Goal: Obtain resource: Download file/media

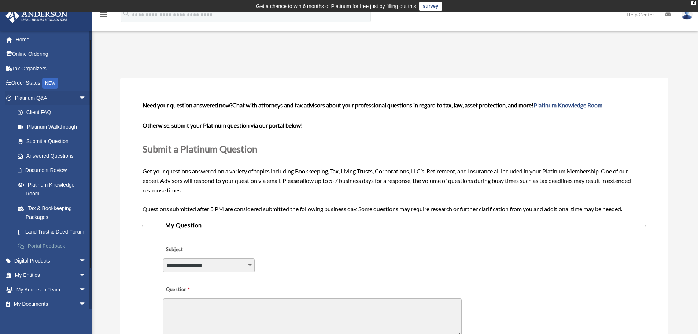
scroll to position [56, 0]
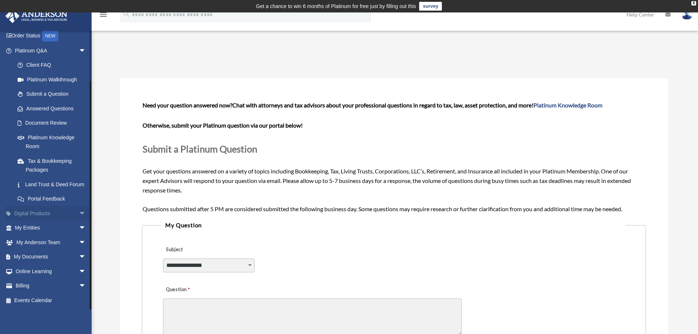
click at [79, 214] on span "arrow_drop_down" at bounding box center [86, 213] width 15 height 15
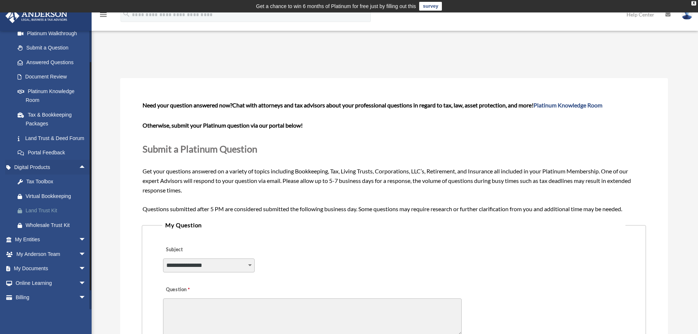
scroll to position [114, 0]
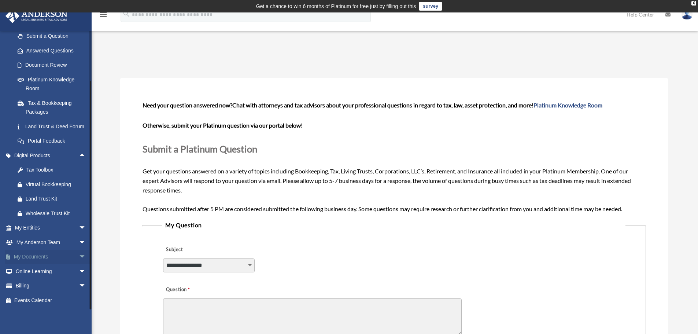
click at [79, 259] on span "arrow_drop_down" at bounding box center [86, 257] width 15 height 15
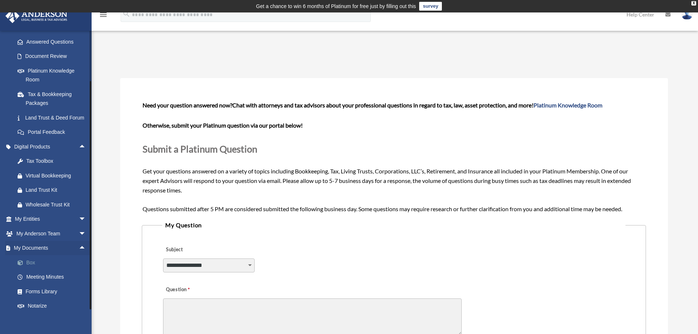
click at [32, 270] on link "Box" at bounding box center [53, 262] width 87 height 15
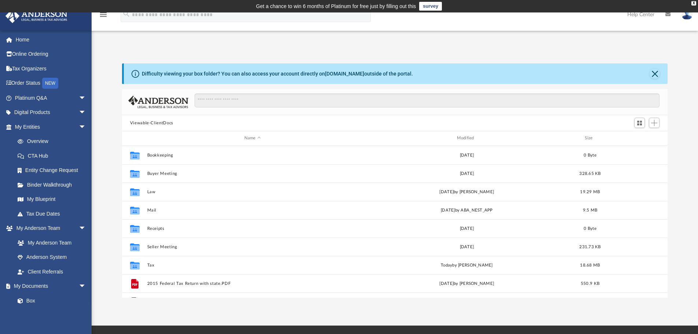
scroll to position [161, 540]
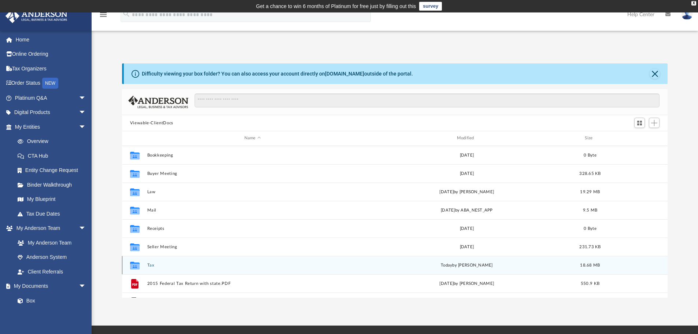
click at [175, 267] on button "Tax" at bounding box center [252, 265] width 211 height 5
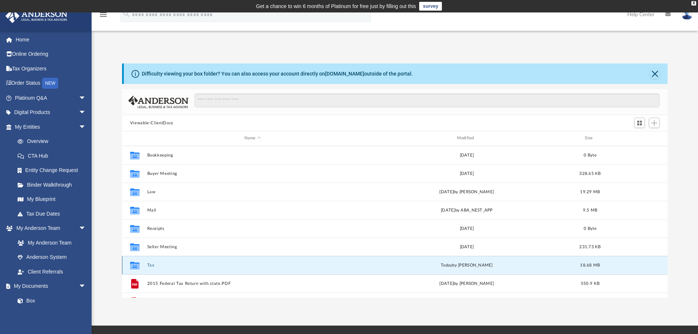
click at [175, 267] on button "Tax" at bounding box center [252, 265] width 211 height 5
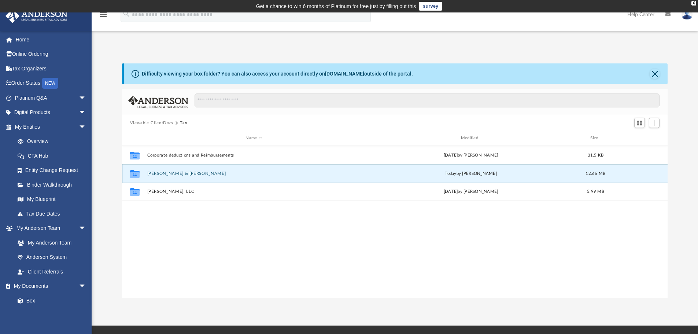
click at [170, 172] on button "[PERSON_NAME] & [PERSON_NAME]" at bounding box center [254, 173] width 214 height 5
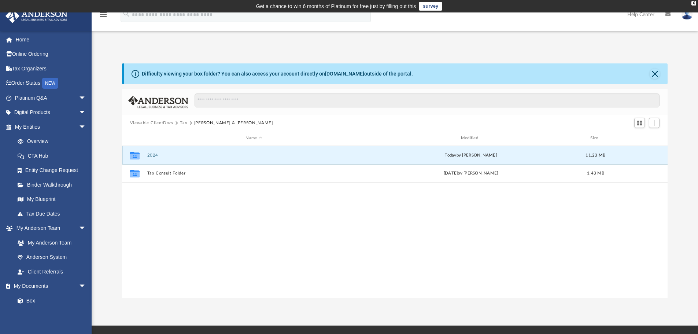
click at [172, 155] on button "2024" at bounding box center [254, 155] width 214 height 5
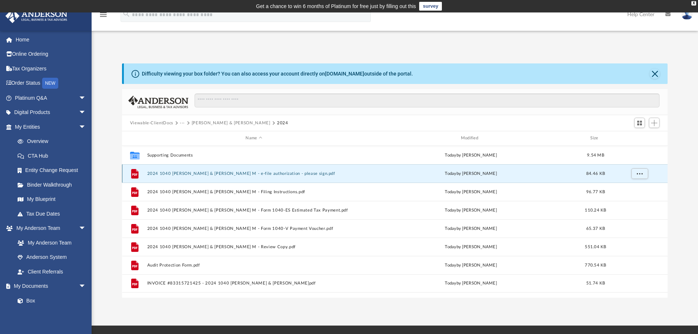
click at [175, 173] on button "2024 1040 [PERSON_NAME] & [PERSON_NAME] M - e-file authorization - please sign.…" at bounding box center [254, 173] width 214 height 5
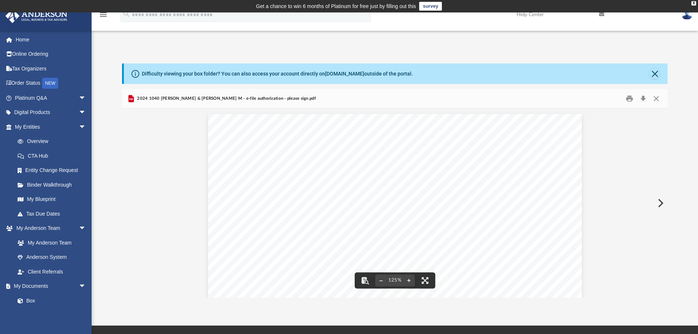
scroll to position [306, 0]
click at [655, 98] on button "Close" at bounding box center [656, 98] width 13 height 11
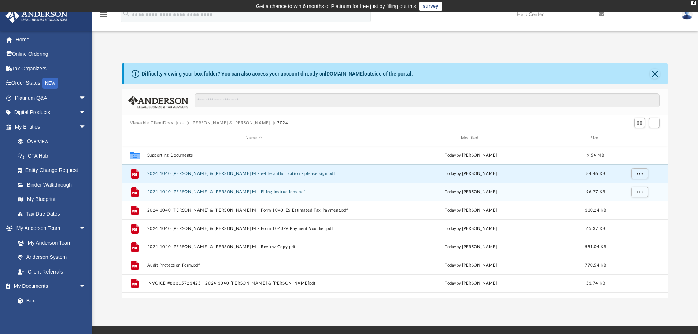
click at [258, 193] on button "2024 1040 [PERSON_NAME] & [PERSON_NAME] M - Filing Instructions.pdf" at bounding box center [254, 192] width 214 height 5
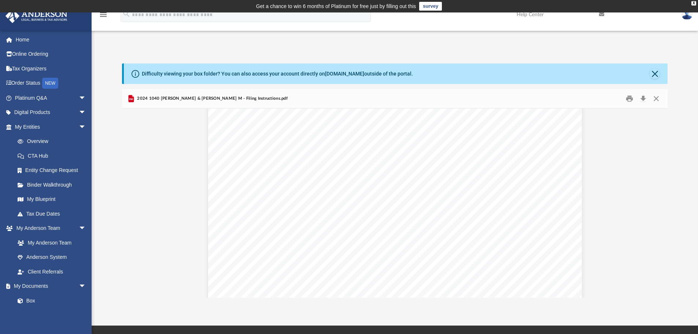
scroll to position [1723, 0]
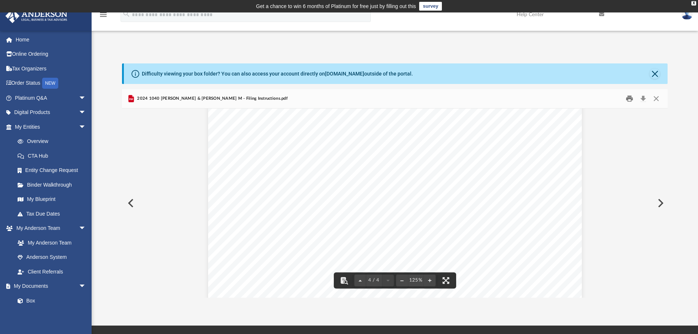
click at [629, 97] on button "Print" at bounding box center [630, 98] width 15 height 11
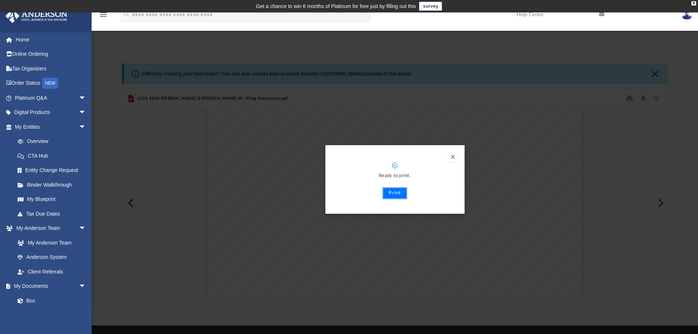
click at [395, 193] on button "Print" at bounding box center [395, 193] width 25 height 12
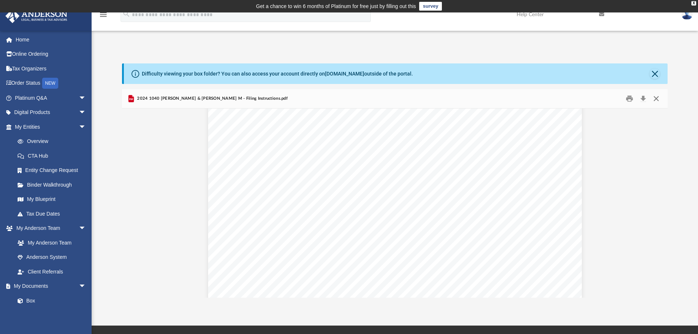
click at [656, 98] on button "Close" at bounding box center [656, 98] width 13 height 11
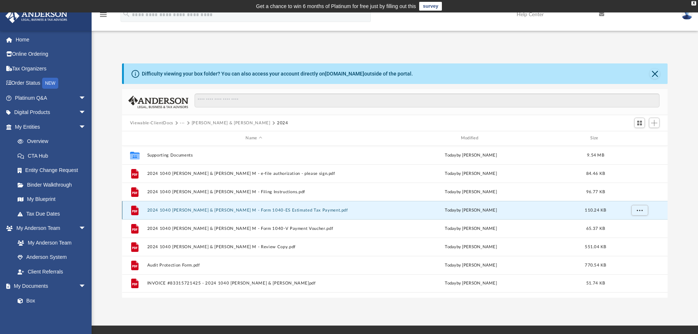
click at [230, 210] on button "2024 1040 [PERSON_NAME] & [PERSON_NAME] M - Form 1040-ES Estimated Tax Payment.…" at bounding box center [254, 210] width 214 height 5
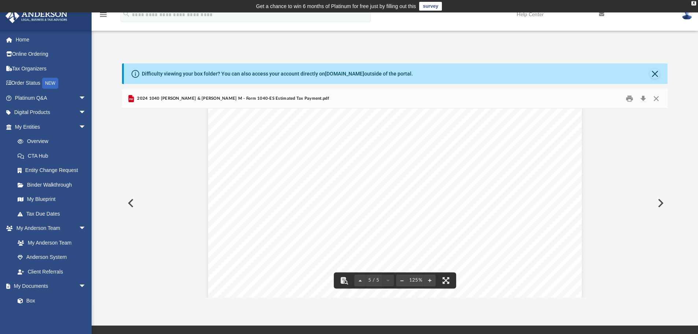
scroll to position [1992, 0]
click at [630, 100] on button "Print" at bounding box center [630, 98] width 15 height 11
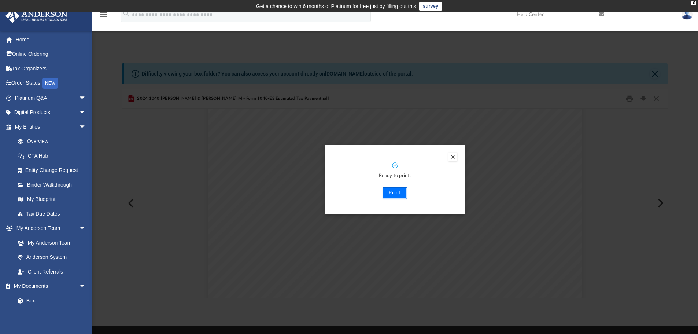
click at [393, 192] on button "Print" at bounding box center [395, 193] width 25 height 12
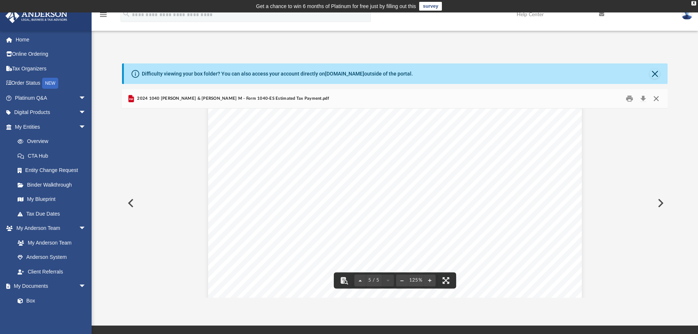
click at [655, 96] on button "Close" at bounding box center [656, 98] width 13 height 11
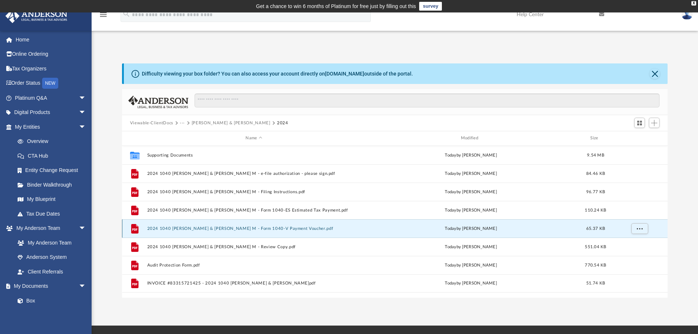
click at [166, 227] on button "2024 1040 [PERSON_NAME] & [PERSON_NAME] M - Form 1040-V Payment Voucher.pdf" at bounding box center [254, 228] width 214 height 5
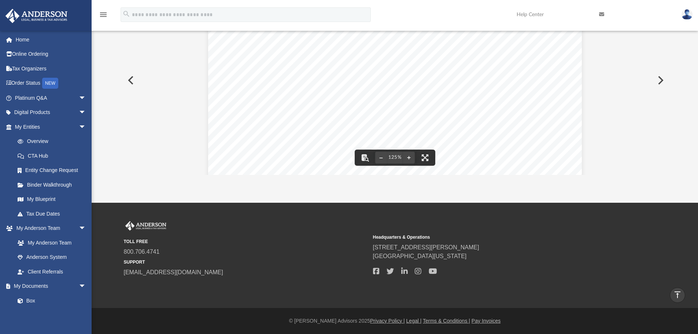
scroll to position [0, 0]
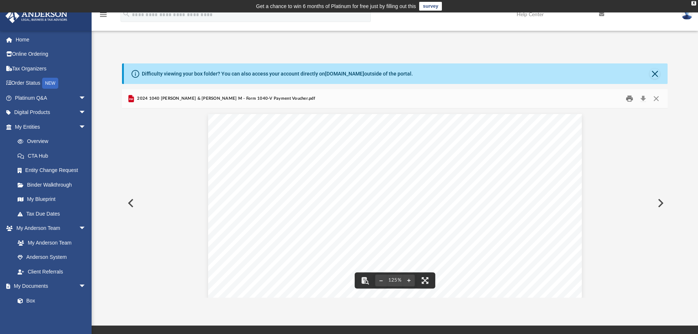
click at [632, 99] on button "Print" at bounding box center [630, 98] width 15 height 11
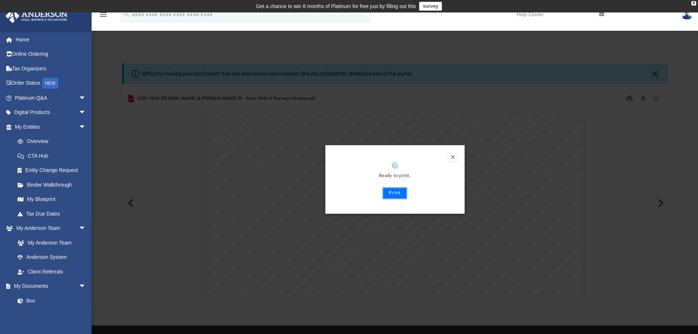
click at [392, 194] on button "Print" at bounding box center [395, 193] width 25 height 12
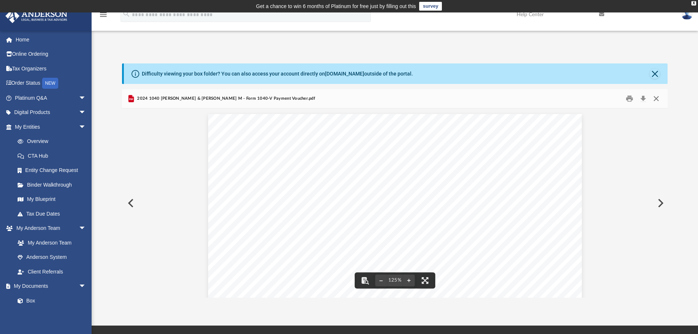
click at [653, 98] on button "Close" at bounding box center [656, 98] width 13 height 11
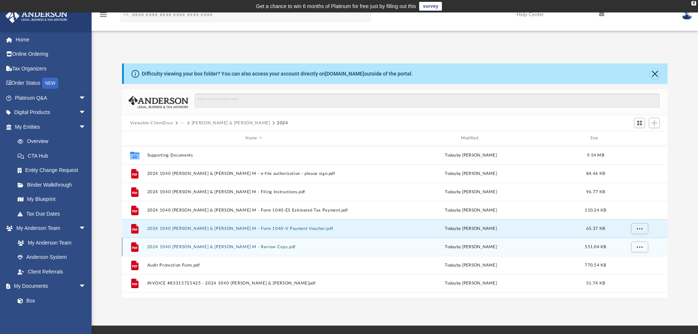
click at [213, 244] on div "File 2024 1040 [PERSON_NAME] & [PERSON_NAME] M - Review Copy.pdf [DATE] by [PER…" at bounding box center [395, 247] width 546 height 18
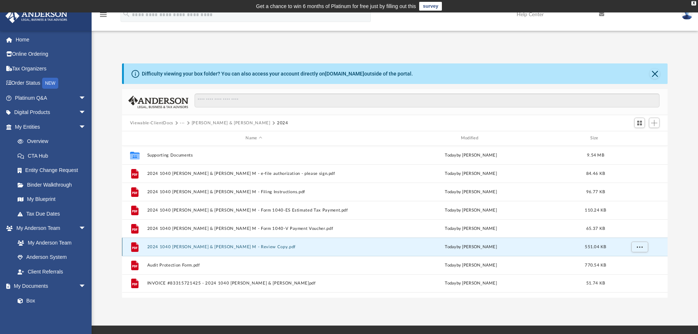
click at [213, 244] on div "File 2024 1040 [PERSON_NAME] & [PERSON_NAME] M - Review Copy.pdf [DATE] by [PER…" at bounding box center [395, 247] width 546 height 18
click at [188, 245] on button "2024 1040 [PERSON_NAME] & [PERSON_NAME] M - Review Copy.pdf" at bounding box center [254, 247] width 214 height 5
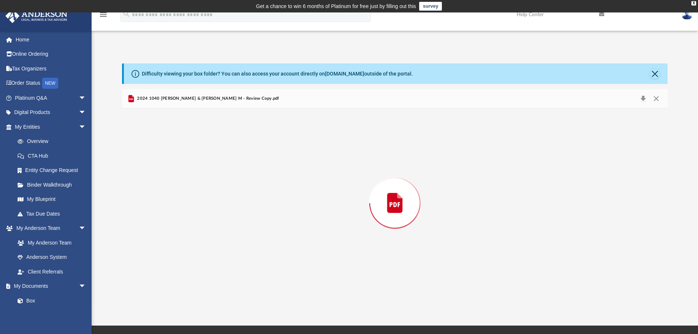
click at [188, 245] on div "Preview" at bounding box center [395, 203] width 546 height 189
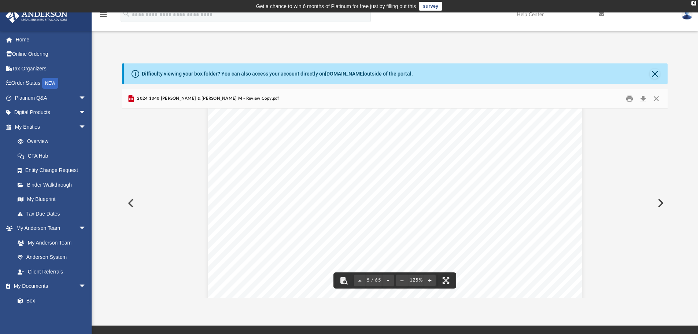
scroll to position [2053, 0]
click at [550, 220] on div "REVIEW COPY [DATE] [PERSON_NAME] & [PERSON_NAME] [STREET_ADDRESS][PERSON_NAME] …" at bounding box center [395, 283] width 374 height 484
click at [630, 99] on button "Print" at bounding box center [630, 98] width 15 height 11
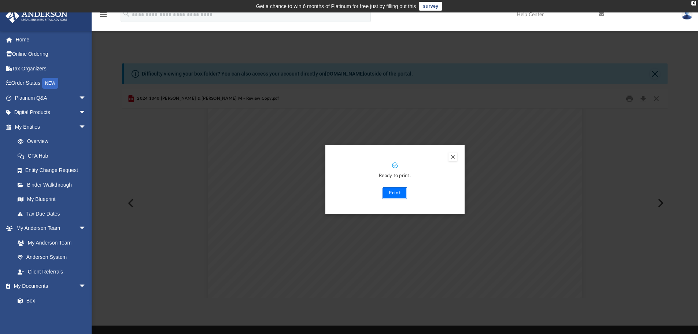
click at [398, 195] on button "Print" at bounding box center [395, 193] width 25 height 12
